Goal: Task Accomplishment & Management: Manage account settings

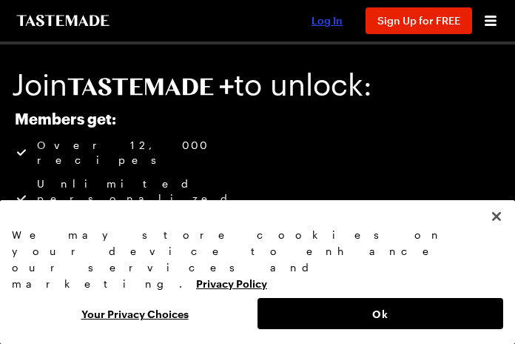
click at [333, 26] on span "Log In" at bounding box center [327, 20] width 31 height 13
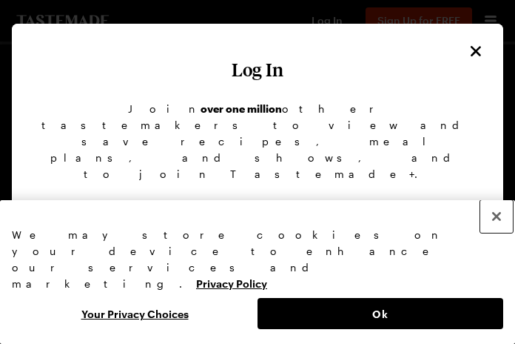
click at [504, 233] on button "Close" at bounding box center [497, 216] width 33 height 33
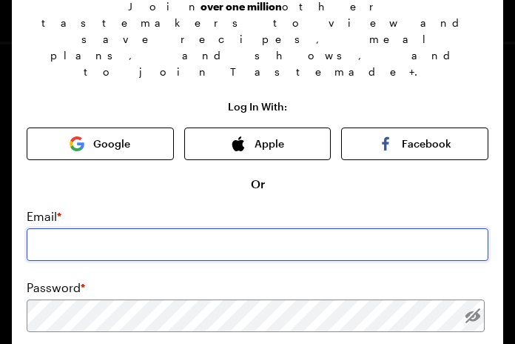
click at [388, 228] on input "email" at bounding box center [258, 244] width 462 height 33
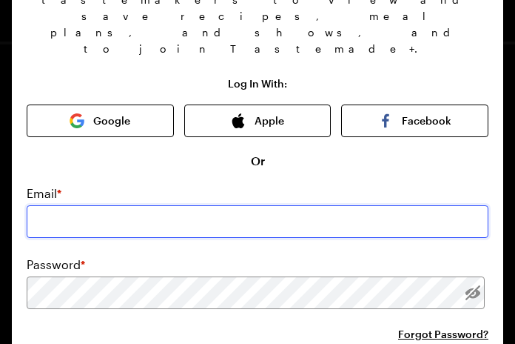
scroll to position [141, 0]
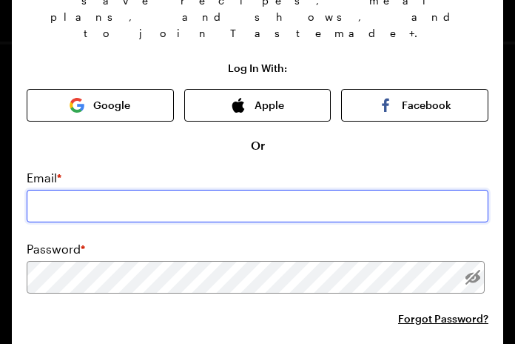
type input "[EMAIL_ADDRESS][DOMAIN_NAME]"
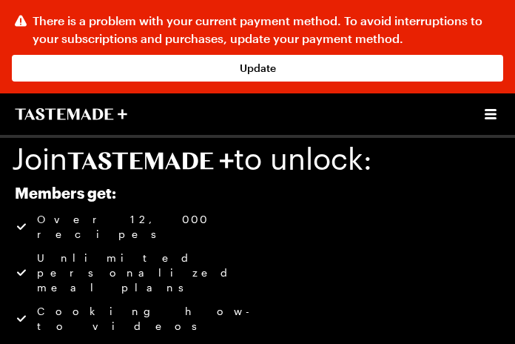
scroll to position [18, 0]
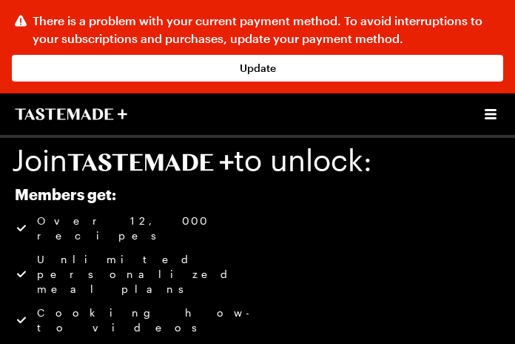
click at [491, 114] on icon "Open menu" at bounding box center [491, 114] width 12 height 10
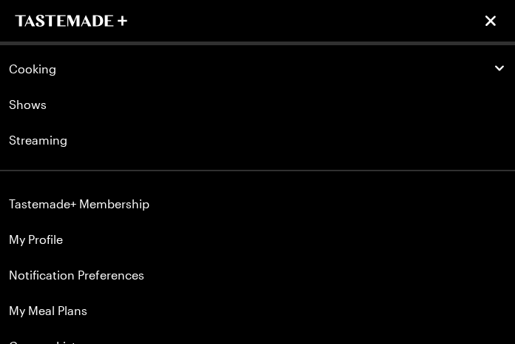
click at [124, 211] on link "Tastemade+ Membership" at bounding box center [257, 204] width 515 height 36
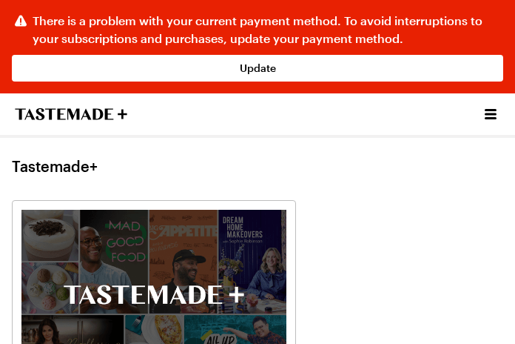
click at [491, 114] on icon "Open menu" at bounding box center [491, 114] width 12 height 10
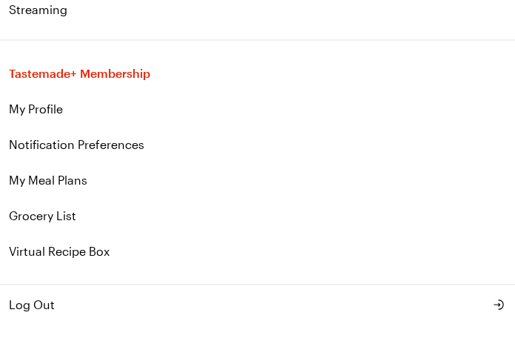
scroll to position [133, 0]
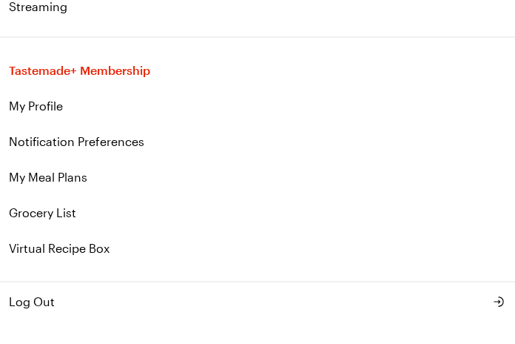
click at [40, 300] on span "Log Out" at bounding box center [32, 302] width 46 height 18
